Goal: Task Accomplishment & Management: Complete application form

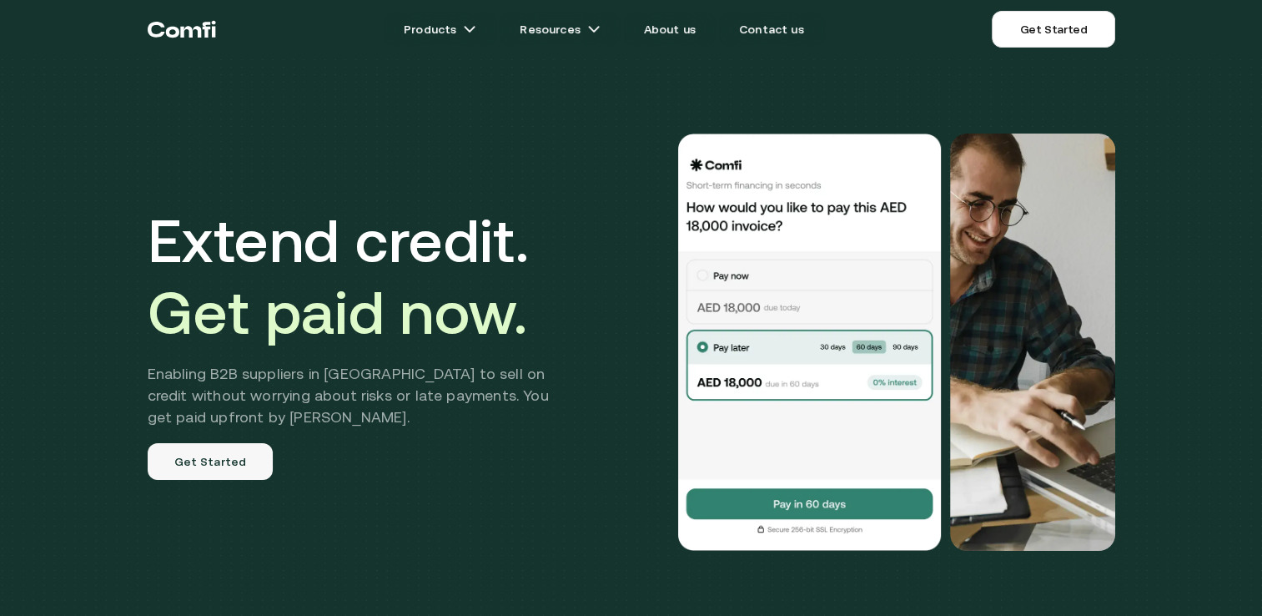
click at [219, 468] on link "Get Started" at bounding box center [211, 461] width 126 height 37
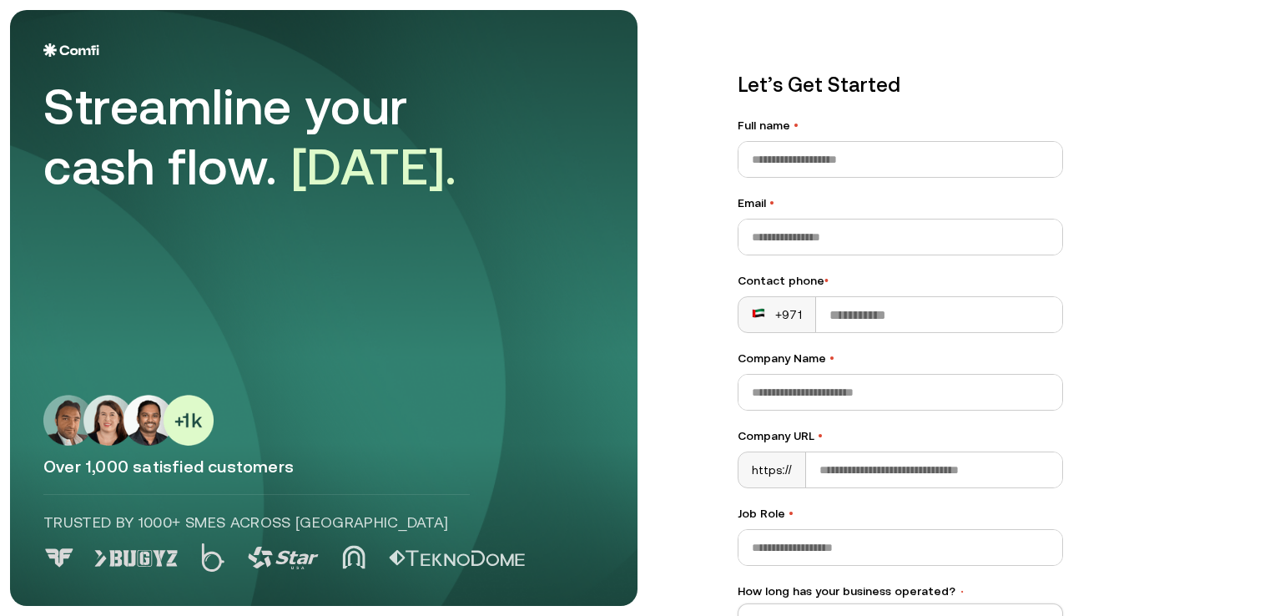
click at [77, 47] on img at bounding box center [71, 49] width 56 height 13
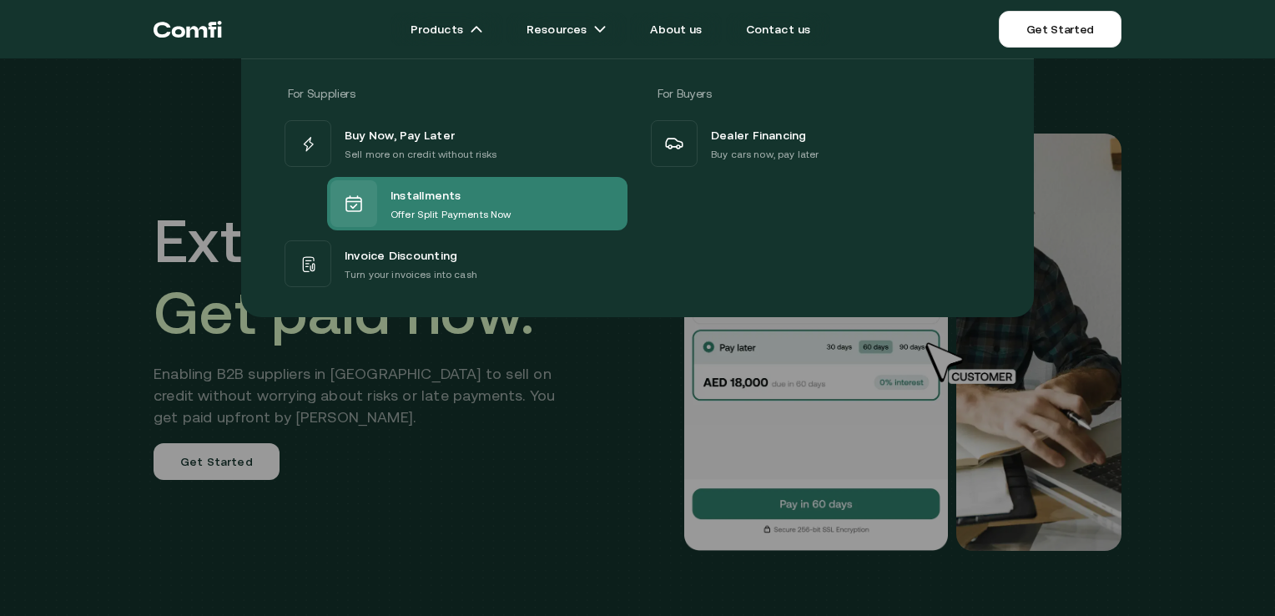
click at [417, 207] on p "Offer Split Payments Now" at bounding box center [450, 214] width 120 height 17
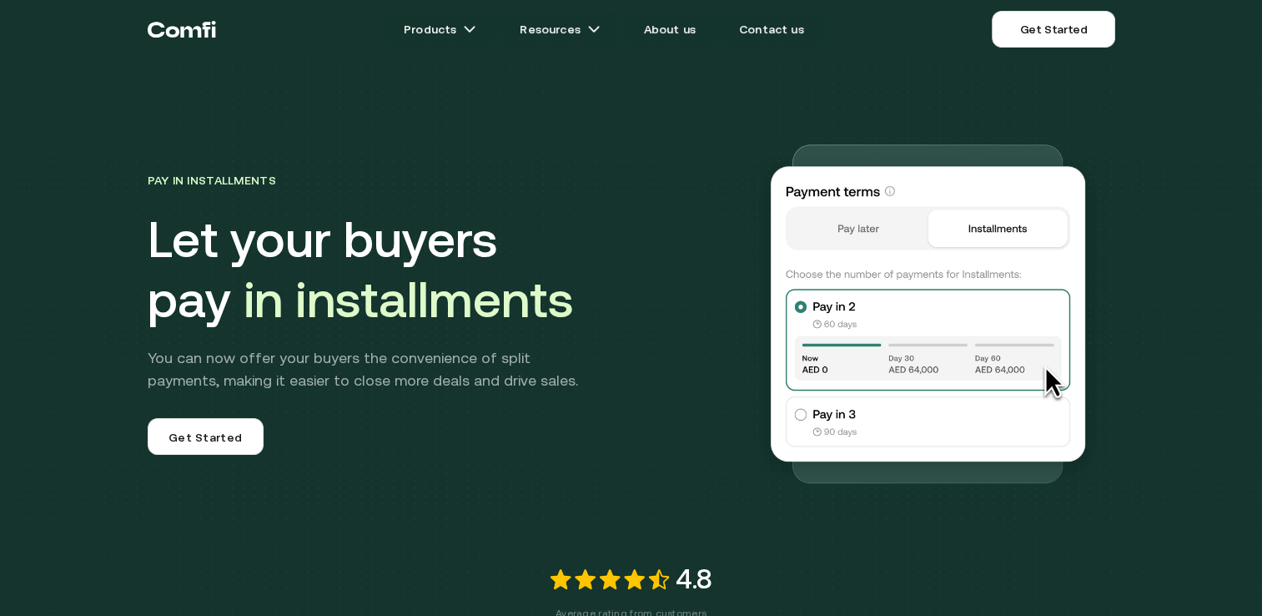
scroll to position [83, 0]
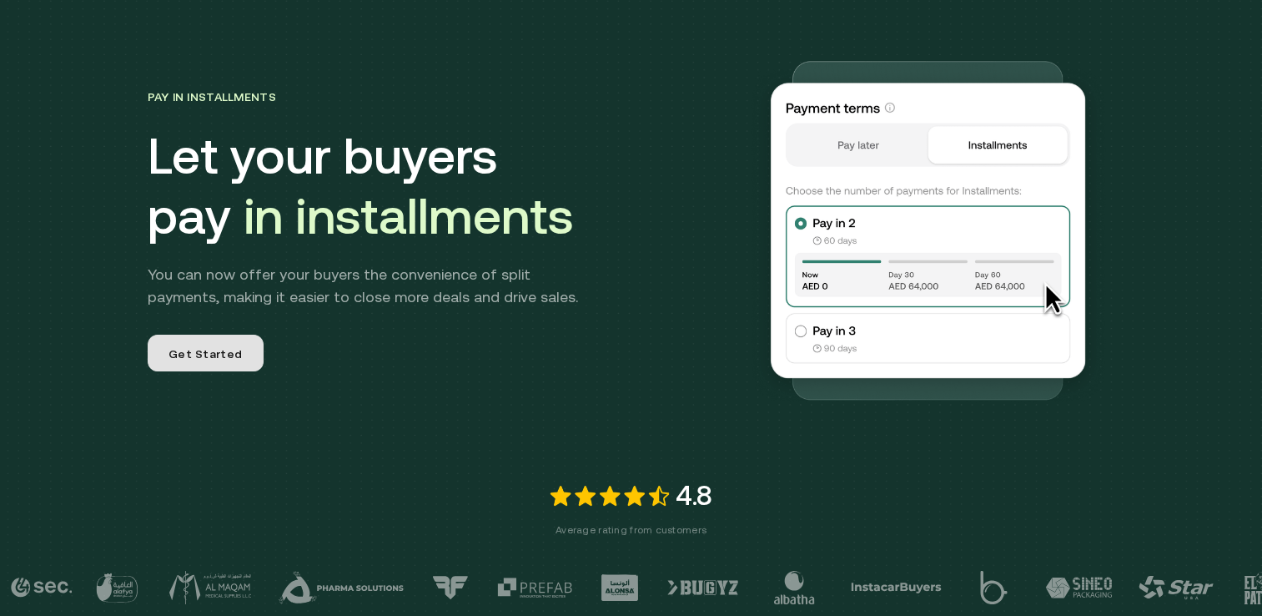
click at [237, 345] on span "Get Started" at bounding box center [205, 356] width 73 height 22
